Goal: Complete application form

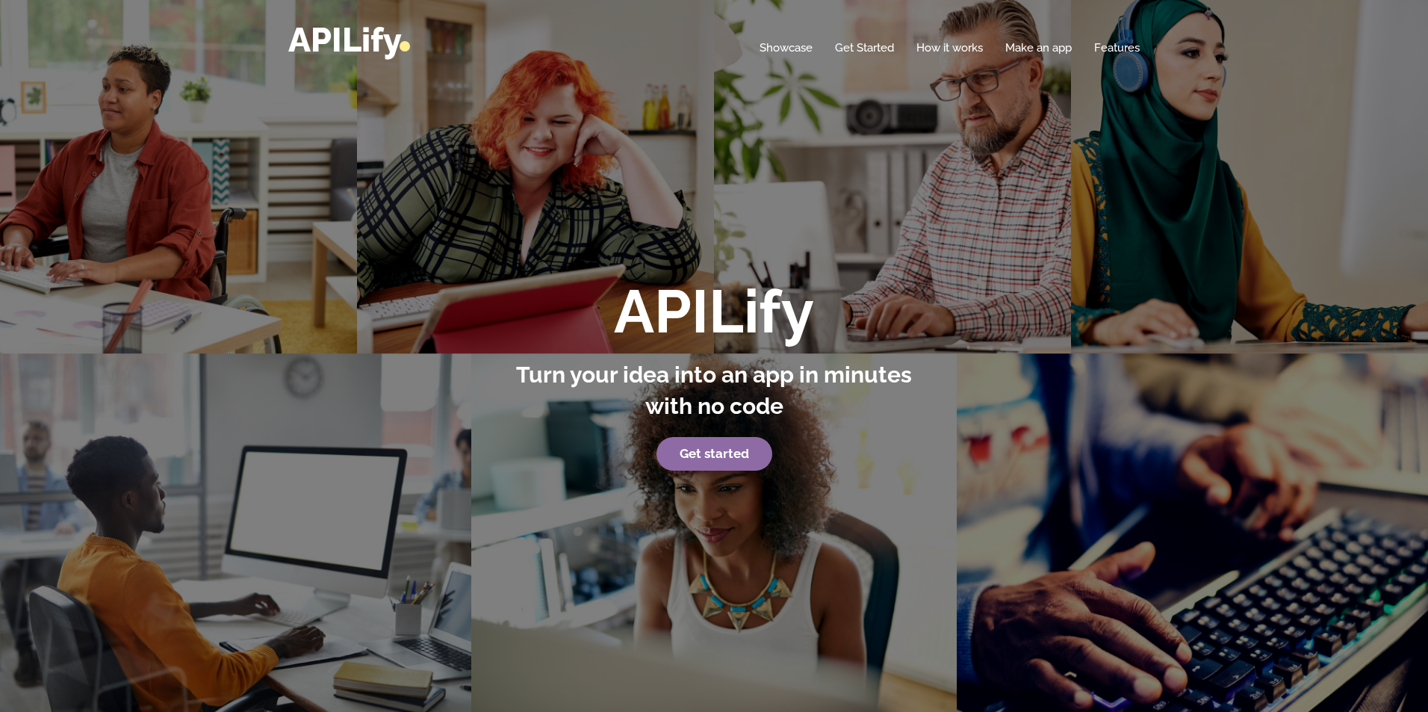
click at [704, 453] on strong "Get started" at bounding box center [714, 453] width 69 height 15
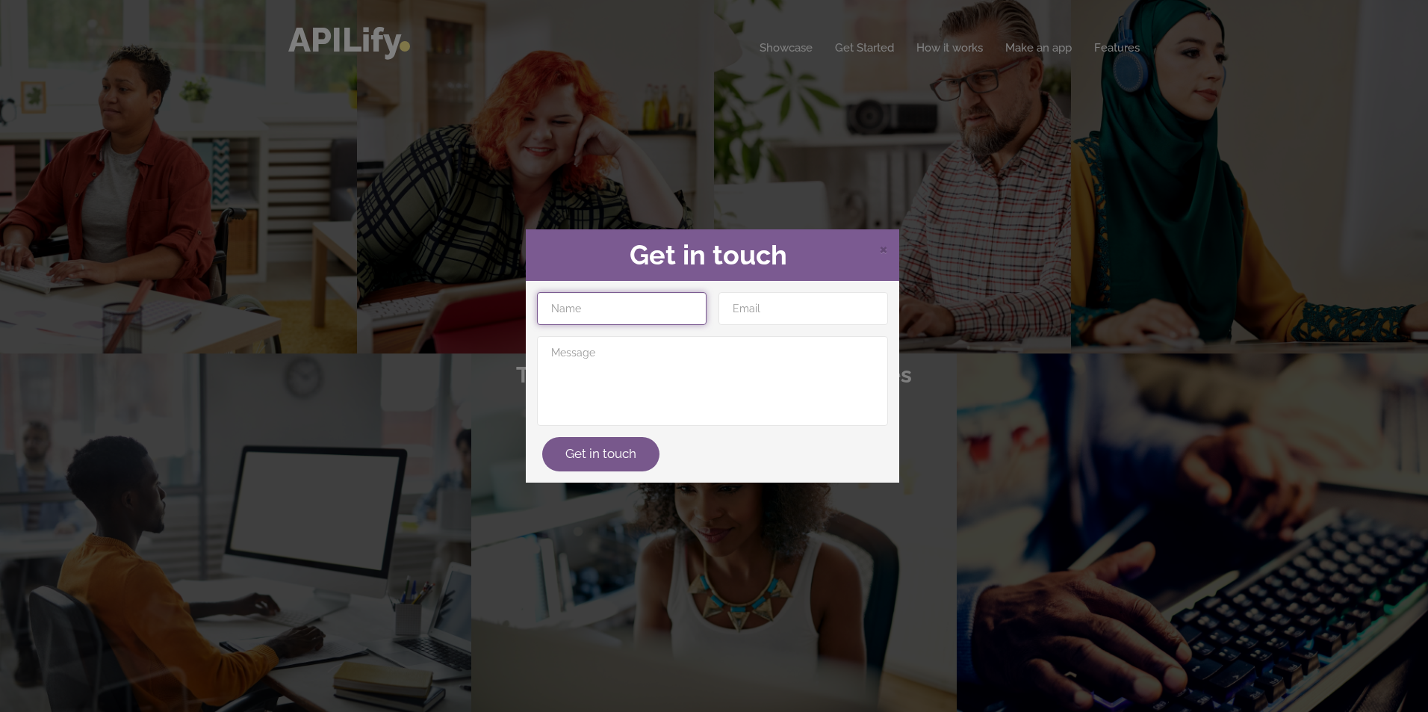
click at [642, 314] on input "text" at bounding box center [622, 308] width 170 height 33
click at [887, 251] on span "×" at bounding box center [883, 248] width 9 height 22
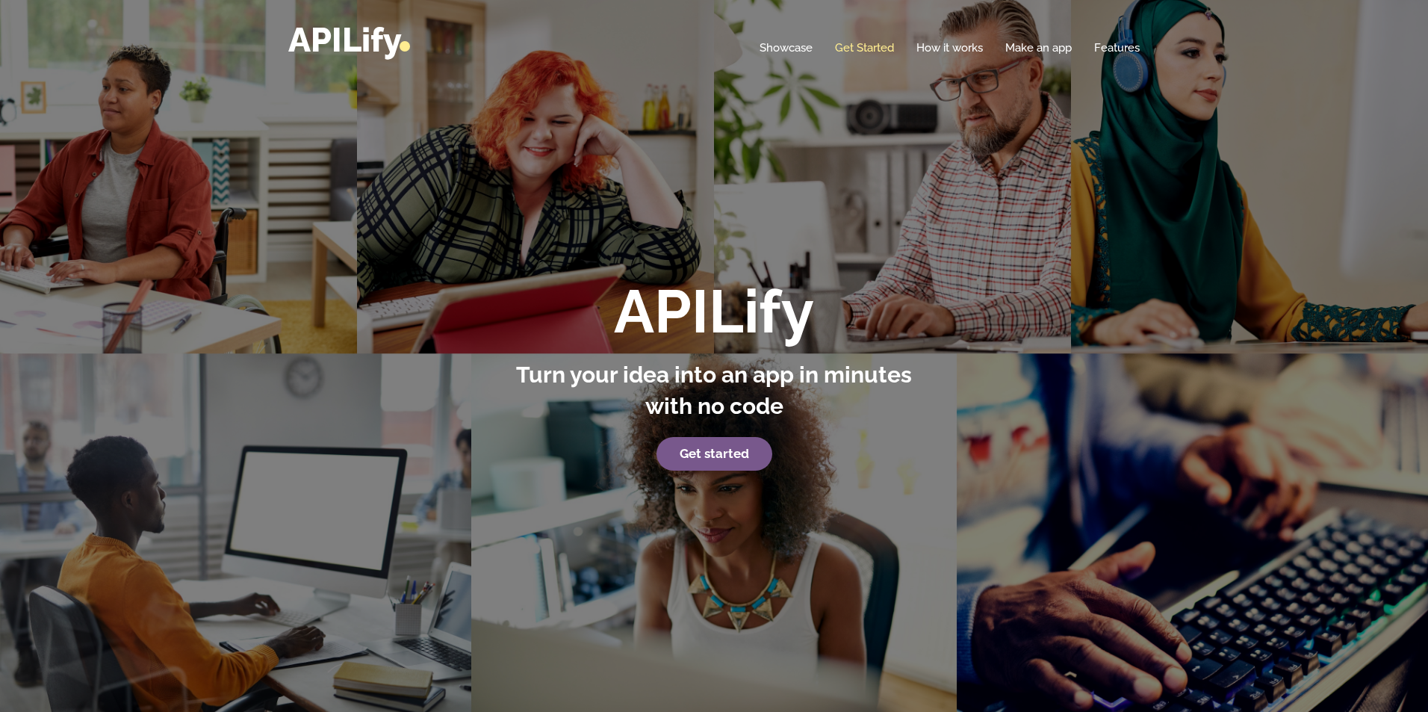
click at [866, 49] on link "Get Started" at bounding box center [864, 47] width 59 height 15
click at [864, 43] on link "Get Started" at bounding box center [864, 47] width 59 height 15
click at [729, 451] on strong "Get started" at bounding box center [714, 453] width 69 height 15
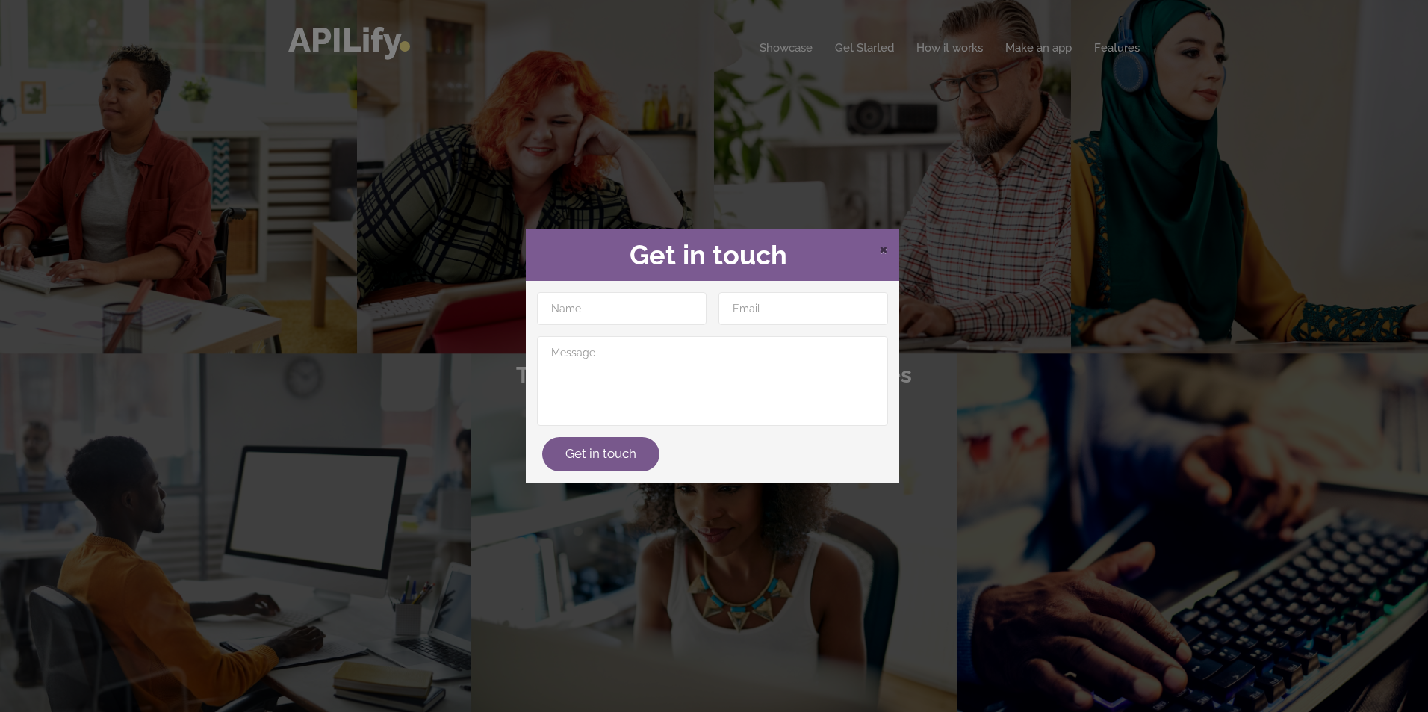
click at [885, 244] on span "×" at bounding box center [883, 248] width 9 height 22
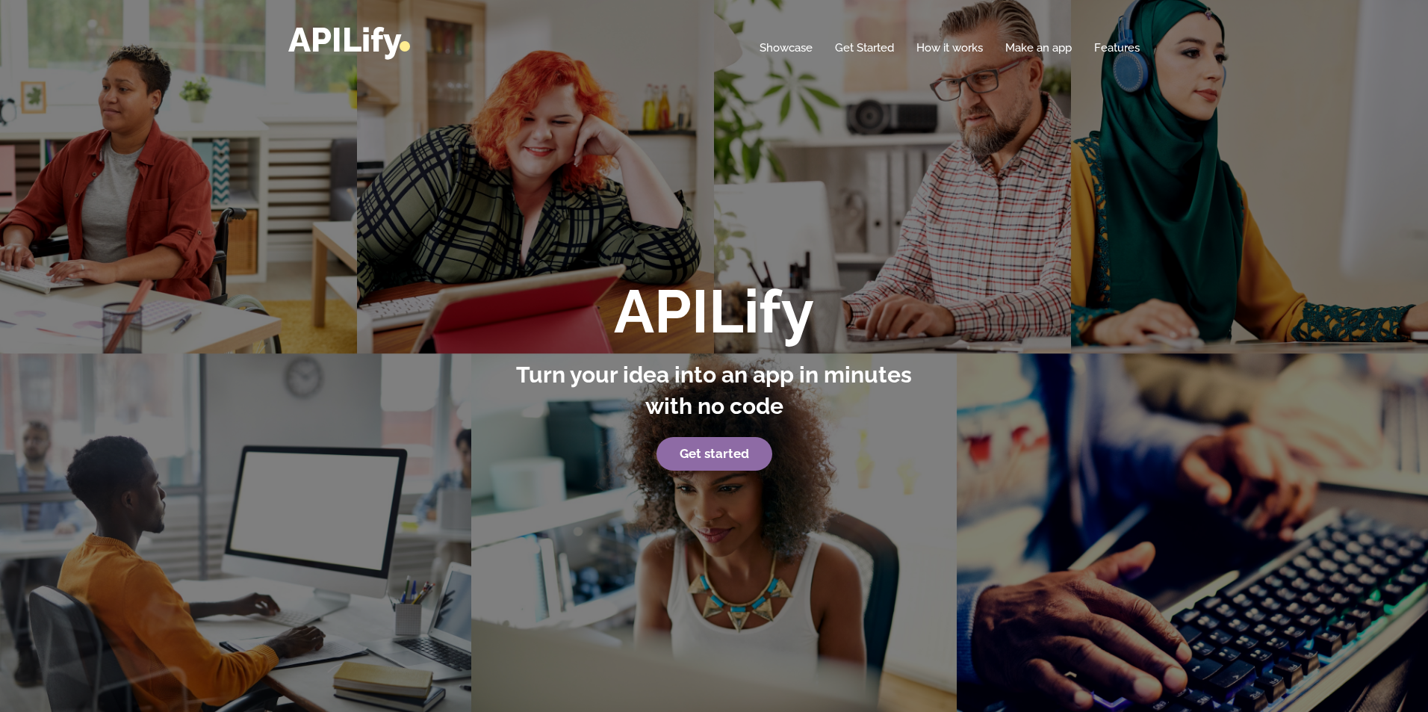
click at [733, 456] on strong "Get started" at bounding box center [714, 453] width 69 height 15
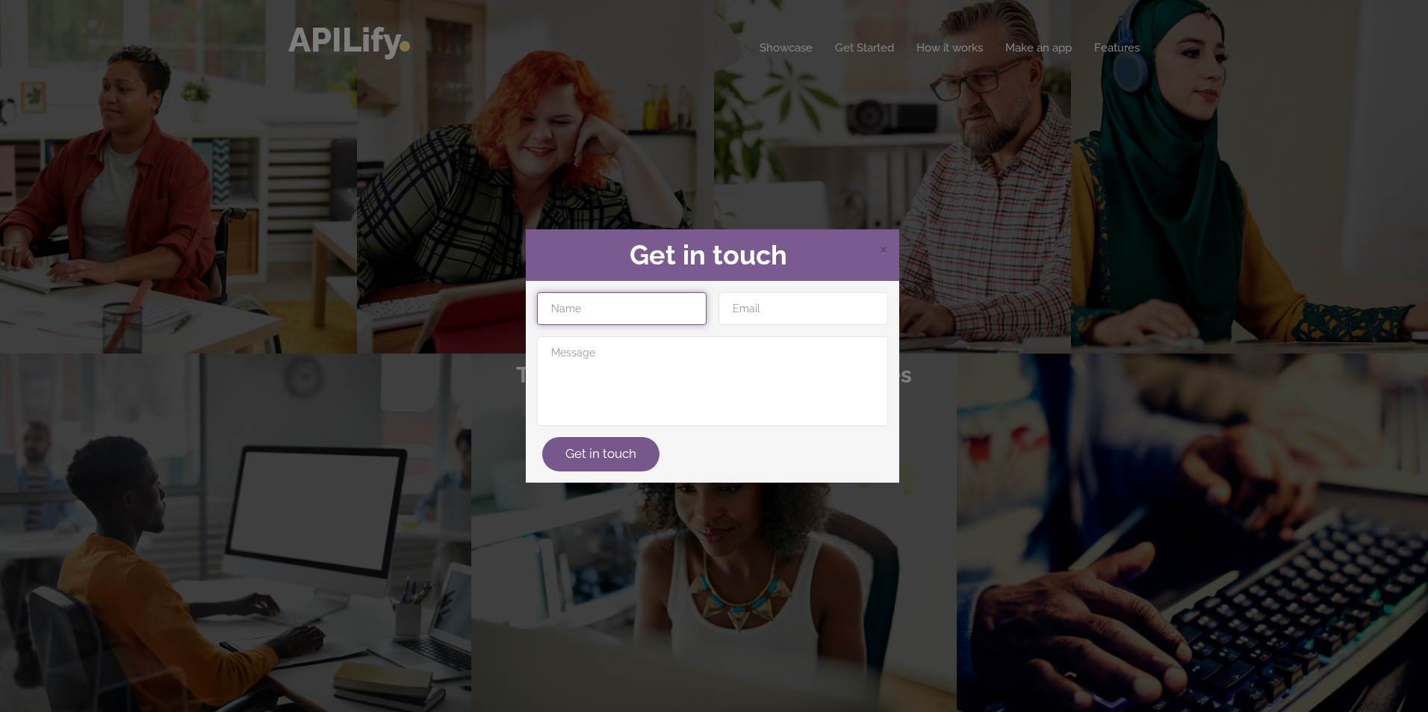
click at [641, 305] on input "text" at bounding box center [622, 308] width 170 height 33
type input "amine_ brahim"
click at [763, 311] on input "email" at bounding box center [804, 308] width 170 height 33
type input "aminebrahim002@gmail.com"
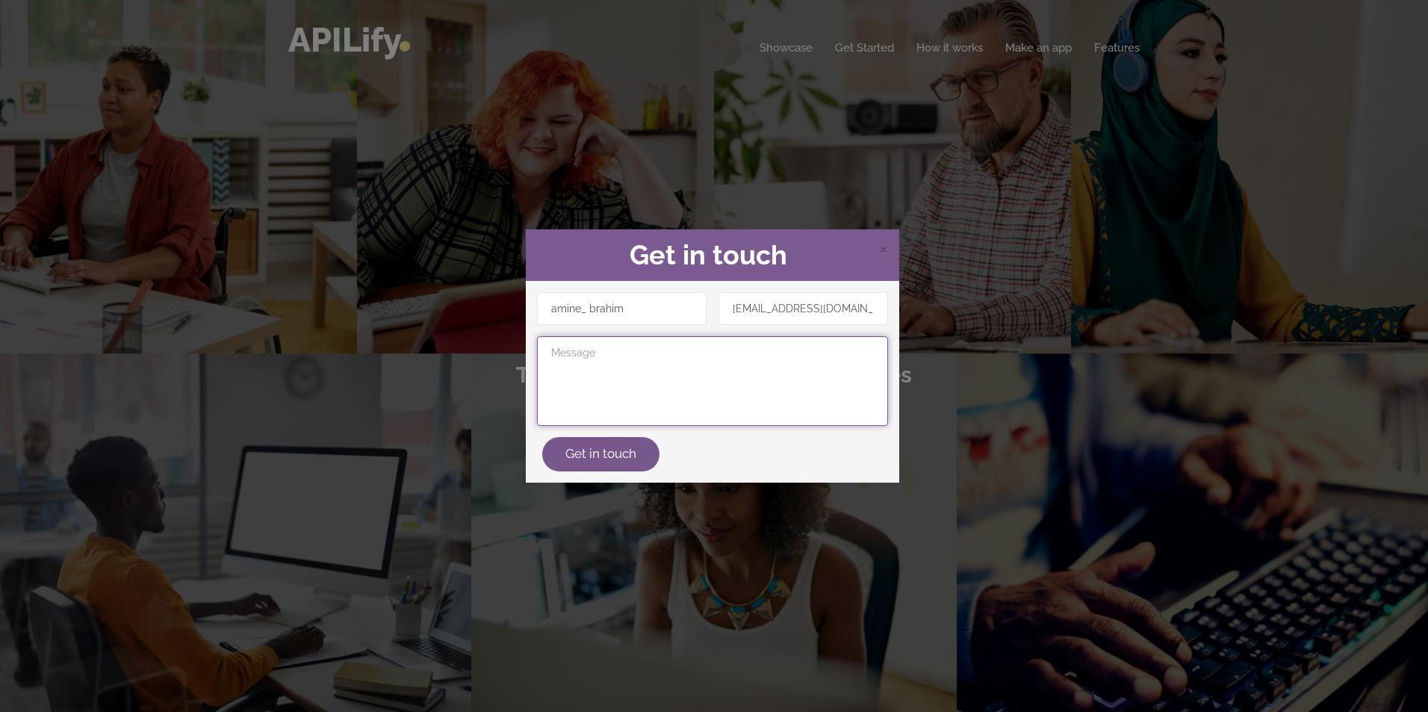
click at [745, 363] on textarea at bounding box center [712, 381] width 351 height 90
type textarea "app like bolt using google maps controld by me and runs"
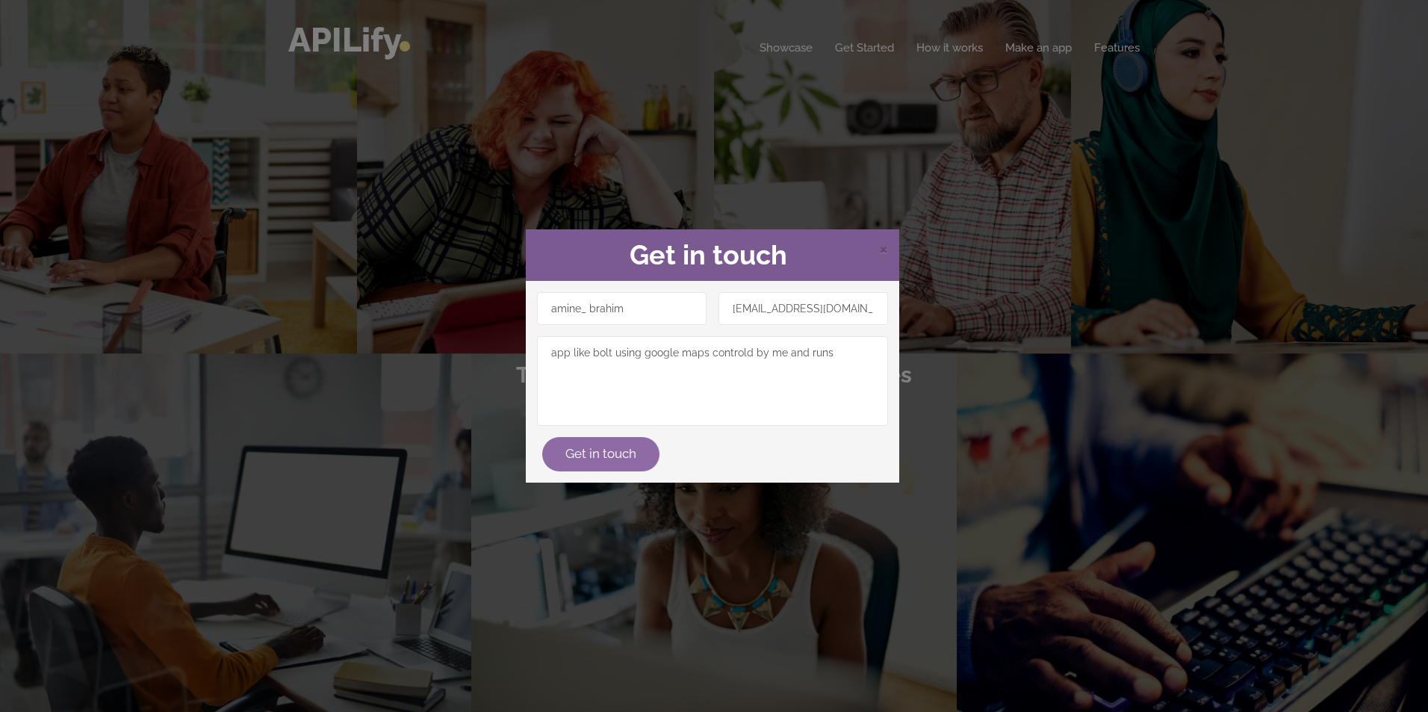
click at [624, 462] on button "Get in touch" at bounding box center [600, 454] width 117 height 34
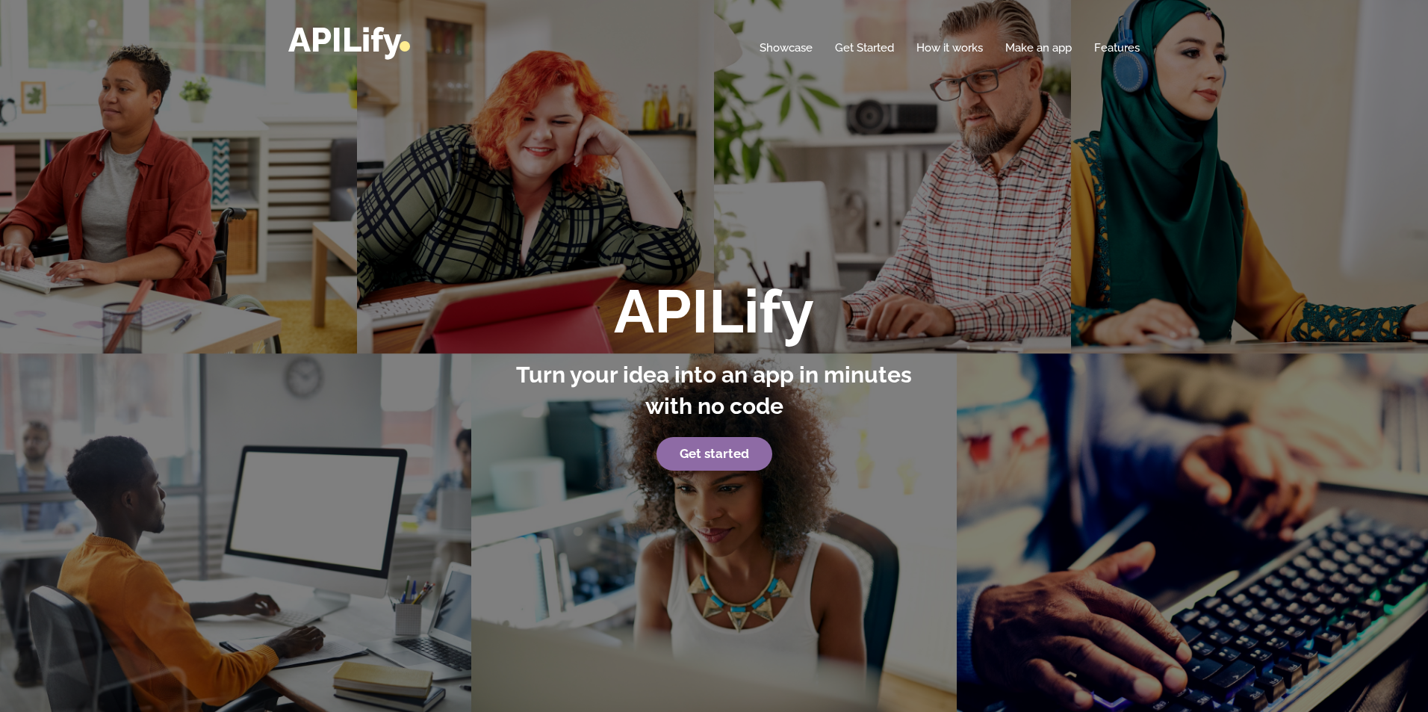
click at [692, 454] on strong "Get started" at bounding box center [714, 453] width 69 height 15
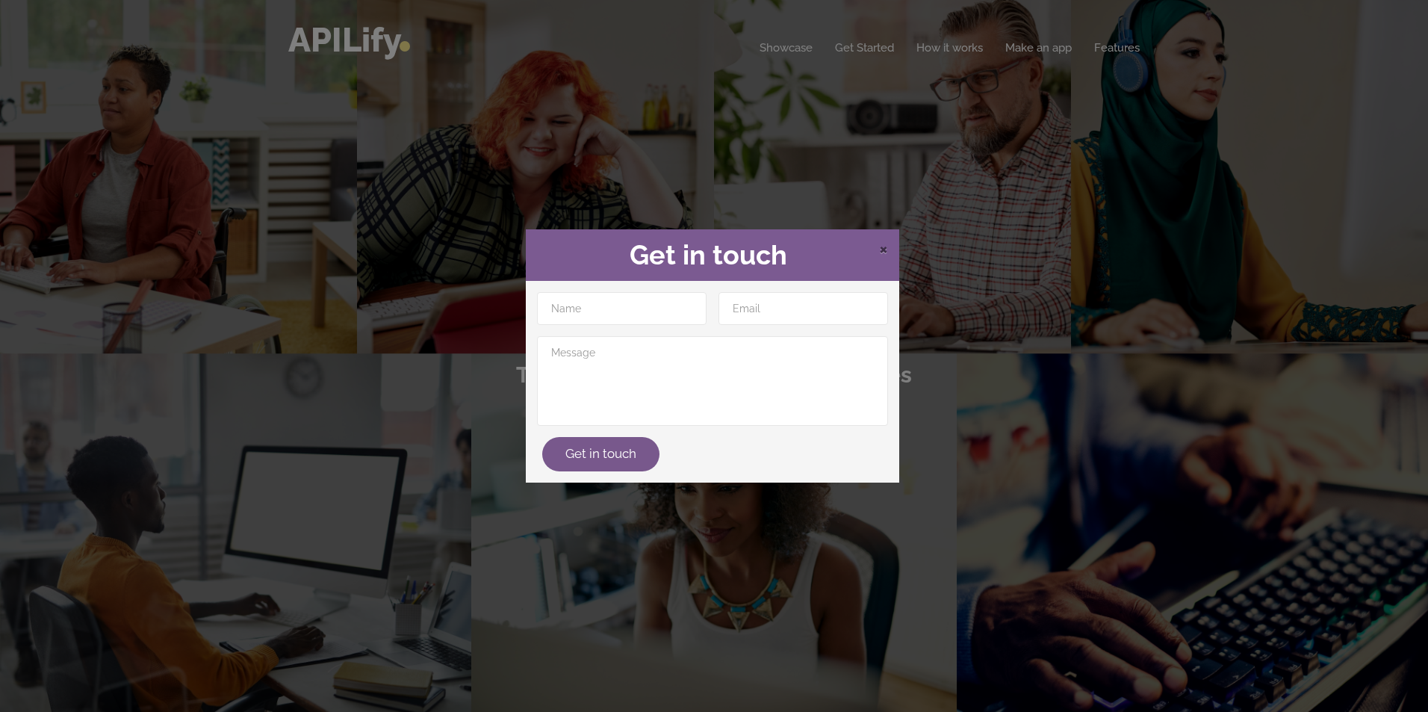
click at [883, 252] on span "×" at bounding box center [883, 248] width 9 height 22
